Goal: Information Seeking & Learning: Check status

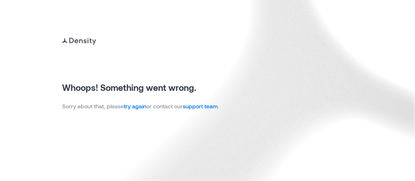
click at [140, 105] on link "try again" at bounding box center [135, 106] width 22 height 7
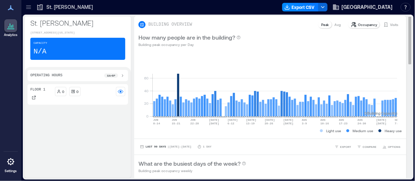
click at [358, 23] on p "Occupancy" at bounding box center [367, 25] width 19 height 6
click at [391, 24] on p "Visits" at bounding box center [395, 25] width 8 height 6
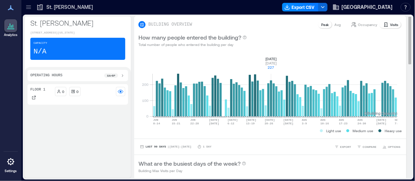
drag, startPoint x: 308, startPoint y: 103, endPoint x: 270, endPoint y: 99, distance: 38.0
click at [270, 99] on rect at bounding box center [275, 86] width 245 height 61
click at [396, 103] on rect at bounding box center [275, 86] width 245 height 61
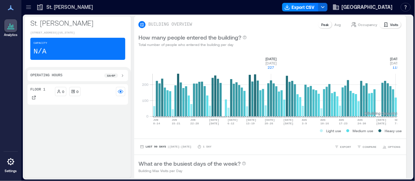
click at [409, 177] on div "[GEOGRAPHIC_DATA][PERSON_NAME] [STREET_ADDRESS][US_STATE] Capacity N/A Operatin…" at bounding box center [218, 97] width 391 height 165
click at [10, 24] on icon at bounding box center [10, 25] width 9 height 9
